Goal: Information Seeking & Learning: Find specific fact

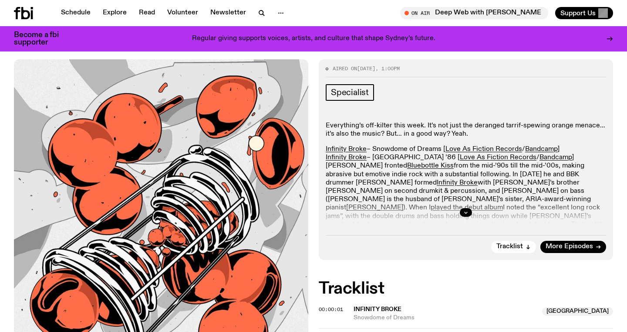
scroll to position [146, 0]
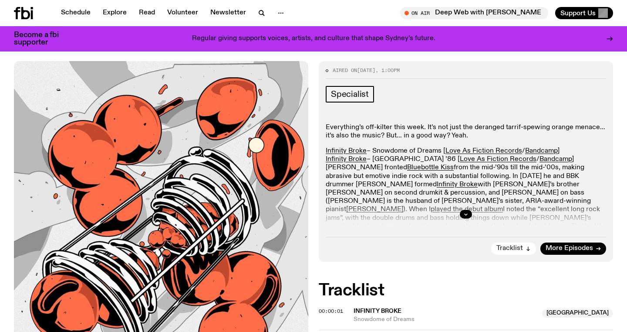
click at [519, 245] on span "Tracklist" at bounding box center [510, 248] width 27 height 7
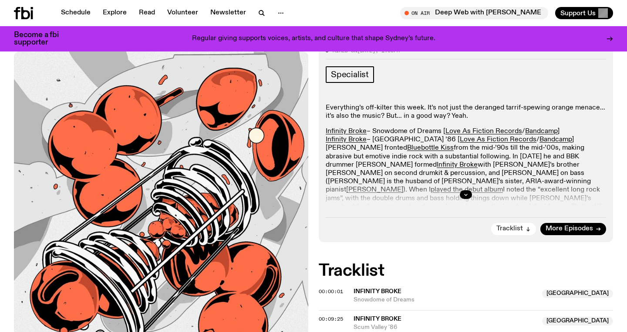
scroll to position [71, 0]
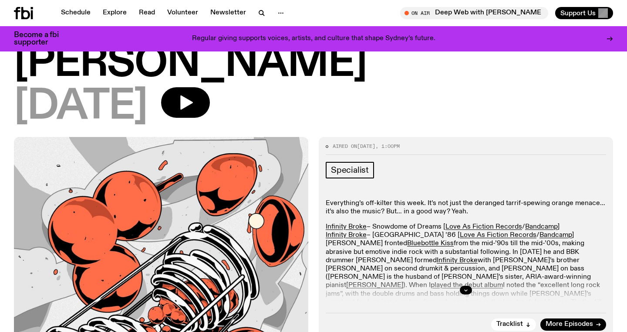
click at [547, 276] on div at bounding box center [466, 290] width 281 height 28
click at [469, 285] on button "button" at bounding box center [466, 289] width 12 height 9
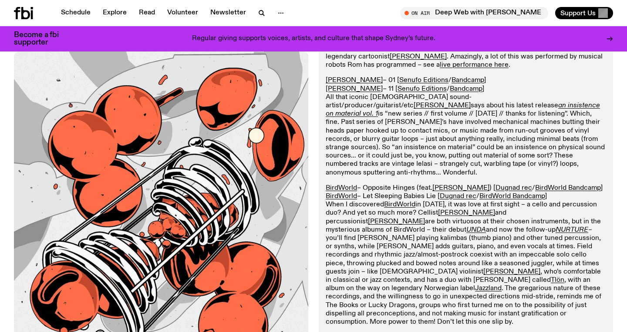
scroll to position [596, 0]
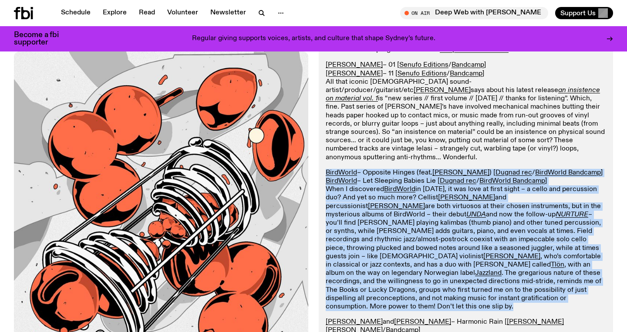
drag, startPoint x: 446, startPoint y: 236, endPoint x: 318, endPoint y: 110, distance: 179.3
click at [453, 231] on p "BirdWorld – Opposite Hinges (feat. [PERSON_NAME] ) [ [PERSON_NAME] rec / BirdWo…" at bounding box center [466, 240] width 281 height 142
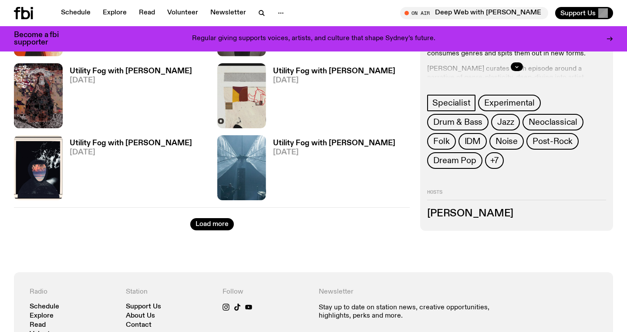
scroll to position [1432, 0]
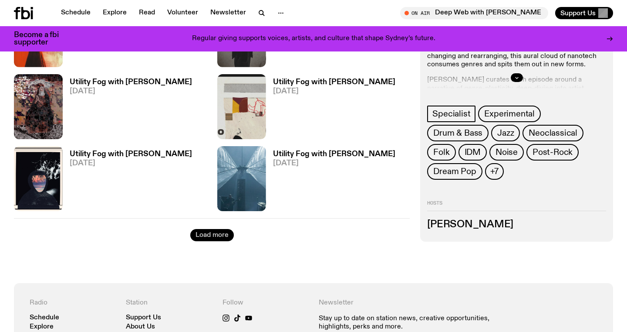
click at [211, 231] on button "Load more" at bounding box center [212, 235] width 44 height 12
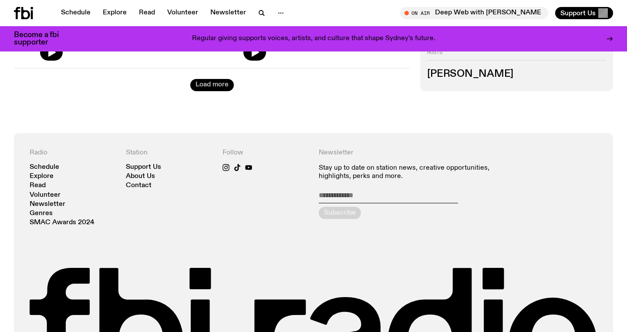
scroll to position [2732, 0]
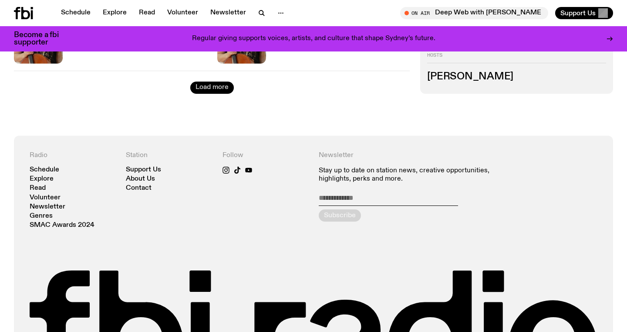
click at [217, 92] on button "Load more" at bounding box center [212, 87] width 44 height 12
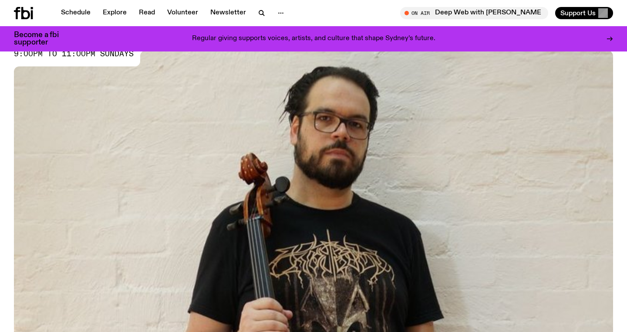
scroll to position [0, 0]
